Goal: Information Seeking & Learning: Learn about a topic

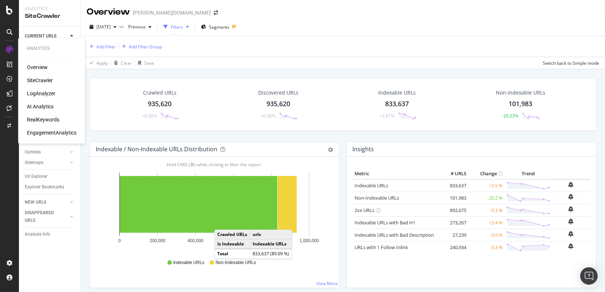
click at [38, 120] on div "RealKeywords" at bounding box center [43, 119] width 32 height 7
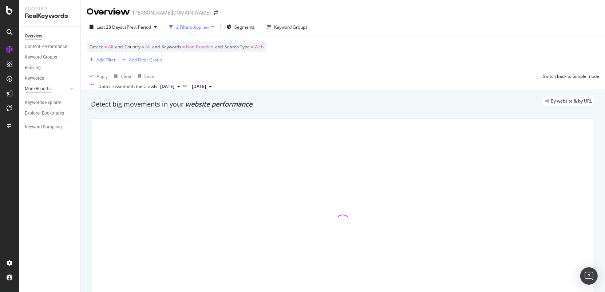
click at [39, 90] on div "More Reports" at bounding box center [38, 89] width 26 height 8
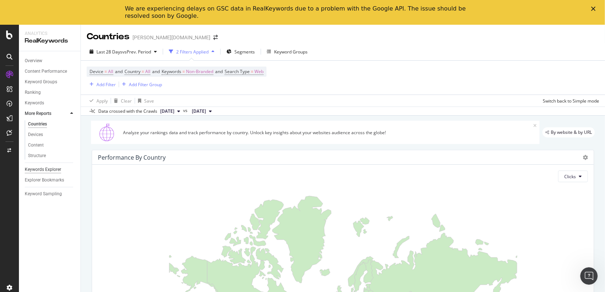
click at [46, 167] on div "Keywords Explorer" at bounding box center [43, 170] width 36 height 8
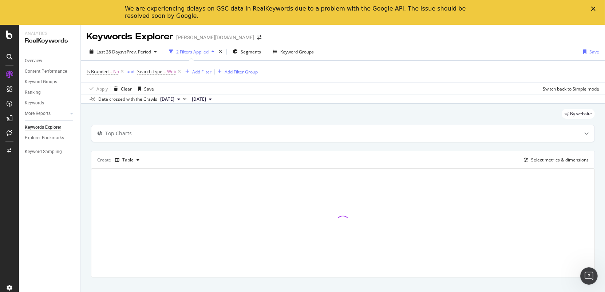
click at [597, 8] on div "Close" at bounding box center [595, 9] width 7 height 4
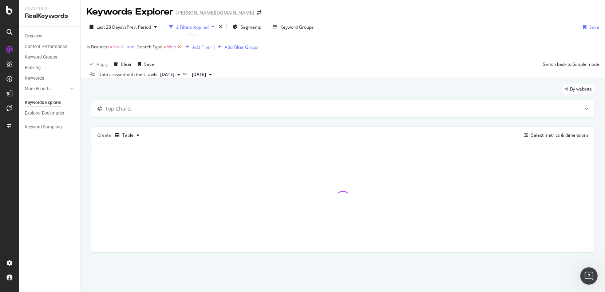
click at [178, 48] on icon at bounding box center [179, 46] width 6 height 7
click at [122, 48] on icon at bounding box center [122, 46] width 6 height 7
click at [554, 137] on div "Select metrics & dimensions" at bounding box center [555, 134] width 68 height 8
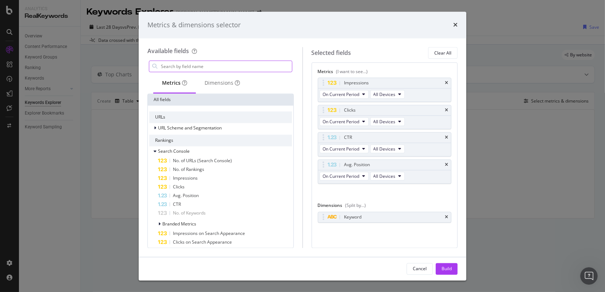
click at [181, 64] on input "modal" at bounding box center [226, 66] width 132 height 11
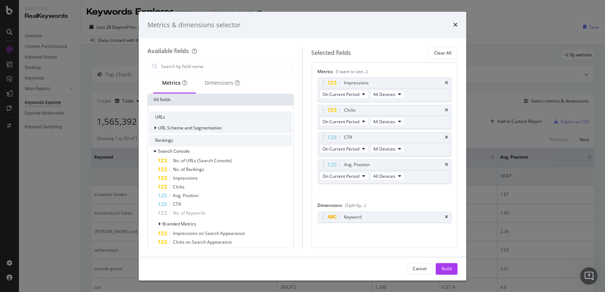
click at [154, 127] on icon "modal" at bounding box center [155, 128] width 2 height 4
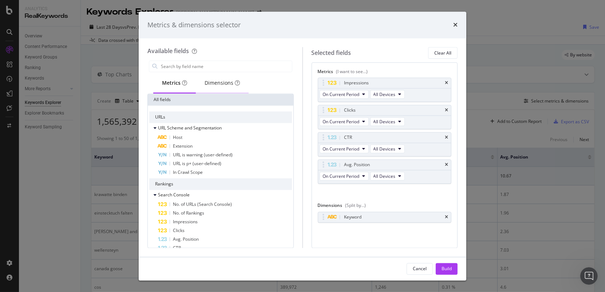
click at [213, 84] on div "Dimensions" at bounding box center [222, 83] width 35 height 7
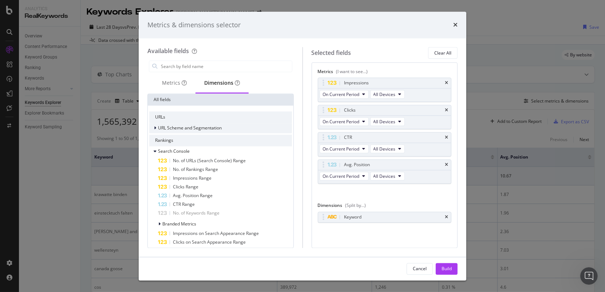
click at [156, 127] on icon "modal" at bounding box center [155, 128] width 2 height 4
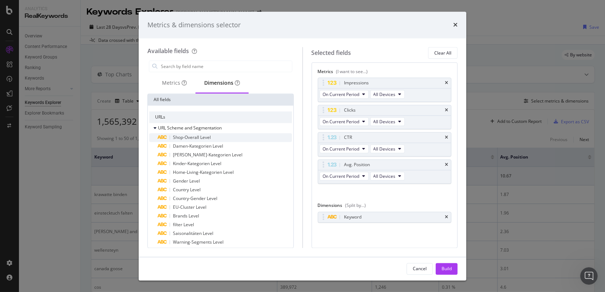
click at [190, 135] on span "Shop-Overall Level" at bounding box center [192, 138] width 38 height 6
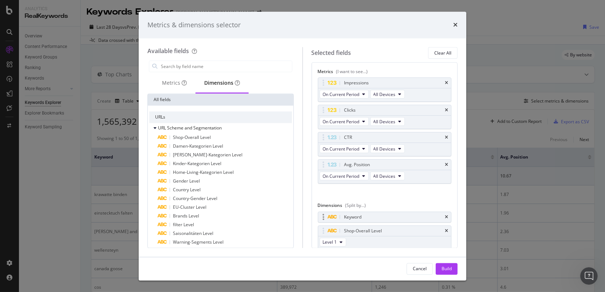
click at [449, 216] on div "Keyword" at bounding box center [384, 217] width 133 height 10
click at [447, 215] on icon "times" at bounding box center [446, 217] width 3 height 4
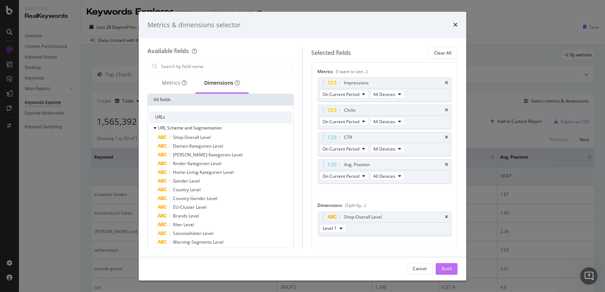
click at [450, 270] on div "Build" at bounding box center [447, 269] width 10 height 6
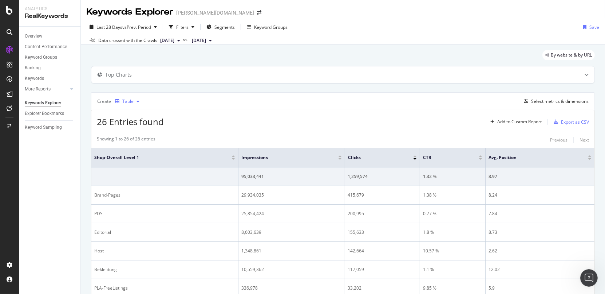
click at [137, 102] on icon "button" at bounding box center [138, 101] width 3 height 4
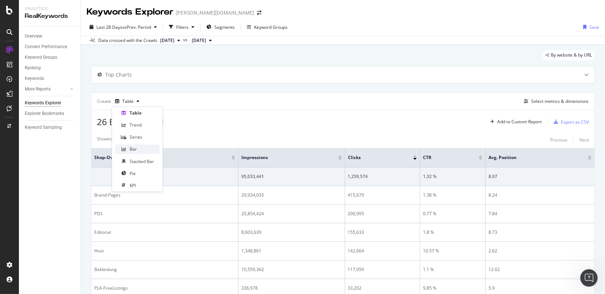
click at [141, 146] on div "Bar" at bounding box center [137, 149] width 45 height 9
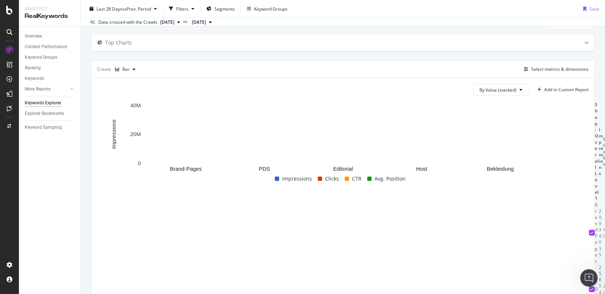
scroll to position [50, 0]
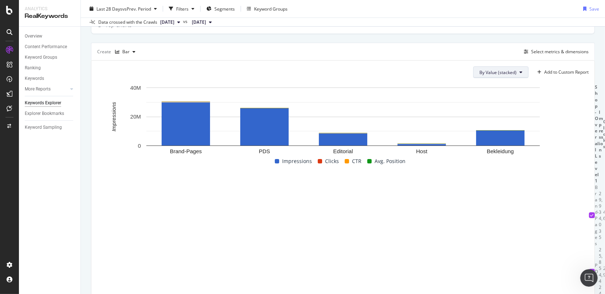
click at [521, 70] on icon at bounding box center [521, 72] width 3 height 4
click at [436, 58] on div "Create Bar Select metrics & dimensions" at bounding box center [343, 51] width 504 height 17
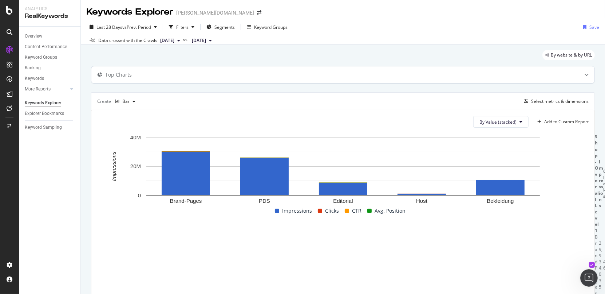
click at [291, 74] on div "Top Charts" at bounding box center [328, 74] width 475 height 7
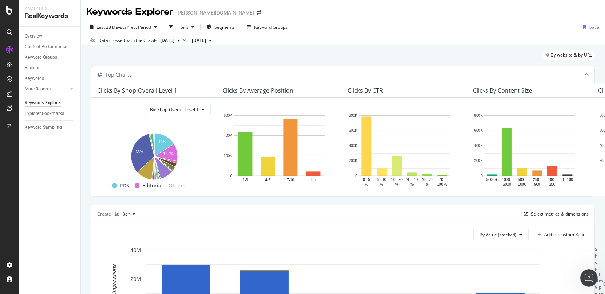
click at [500, 52] on div "By website & by URL" at bounding box center [343, 58] width 504 height 16
click at [582, 75] on div at bounding box center [587, 74] width 16 height 17
